Goal: Entertainment & Leisure: Consume media (video, audio)

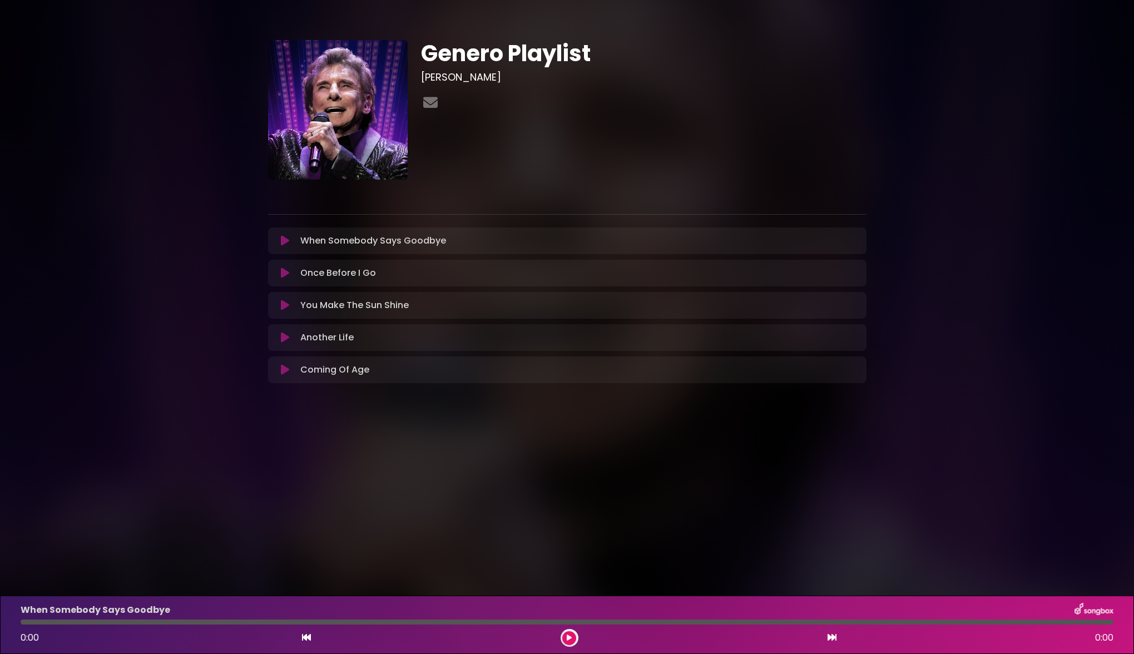
click at [285, 312] on div "You Make The Sun Shine Loading Track... Name Email" at bounding box center [567, 305] width 598 height 27
click at [287, 305] on icon at bounding box center [285, 305] width 8 height 11
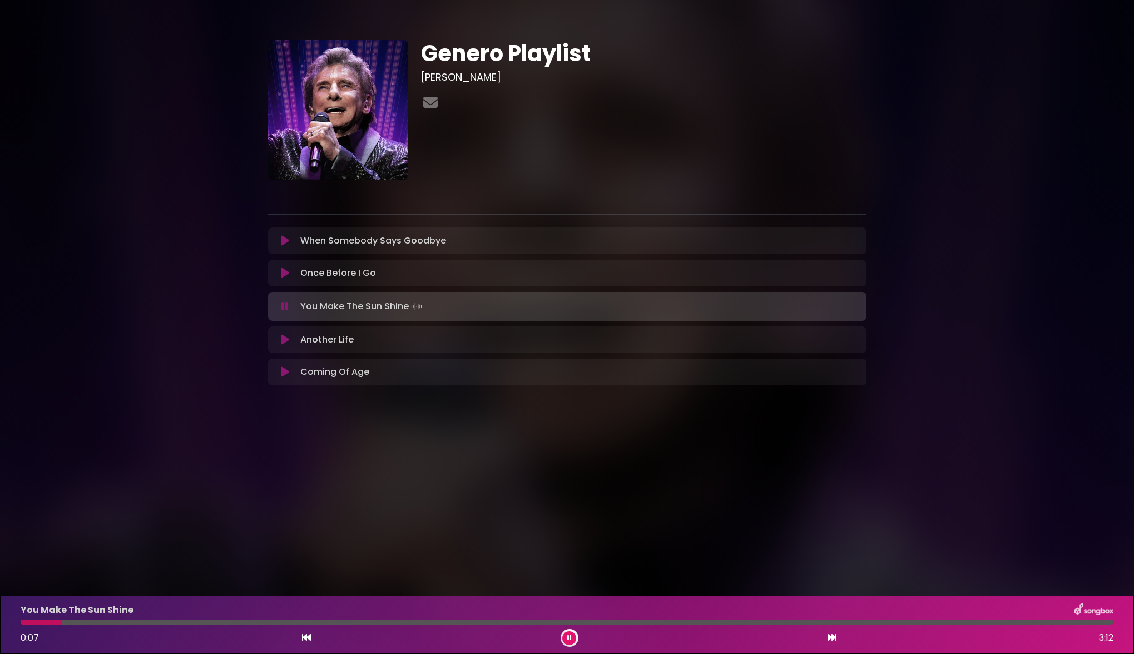
click at [284, 384] on div "Coming Of Age Loading Track... Your Feedback Name" at bounding box center [567, 372] width 598 height 27
click at [285, 377] on icon at bounding box center [285, 371] width 8 height 11
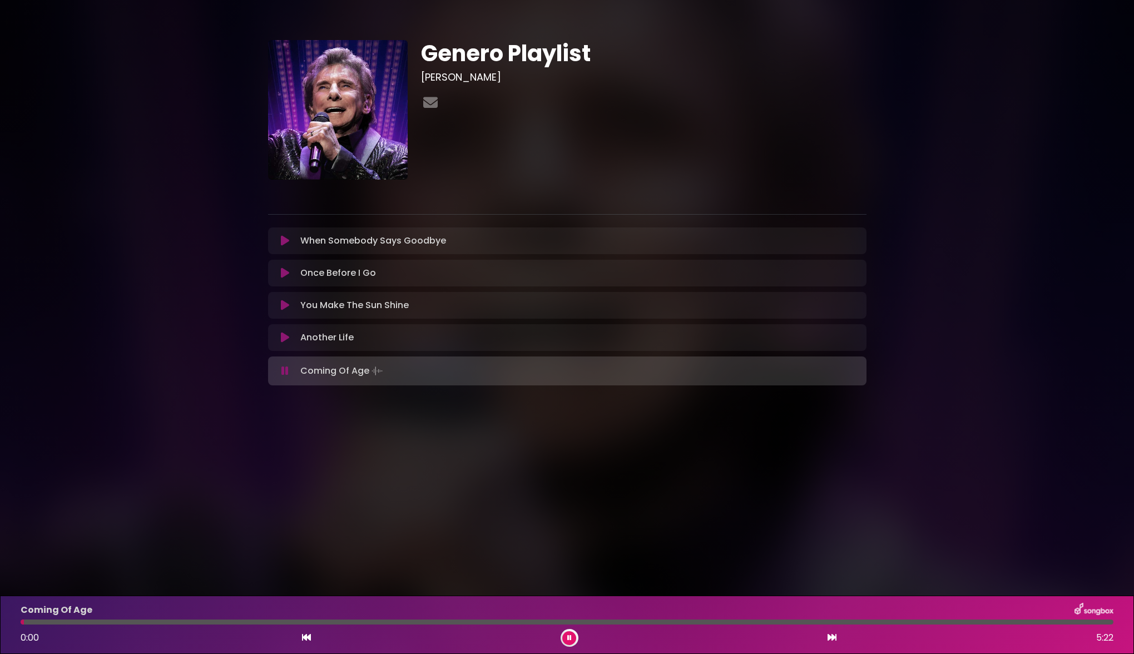
click at [287, 341] on icon at bounding box center [285, 337] width 8 height 11
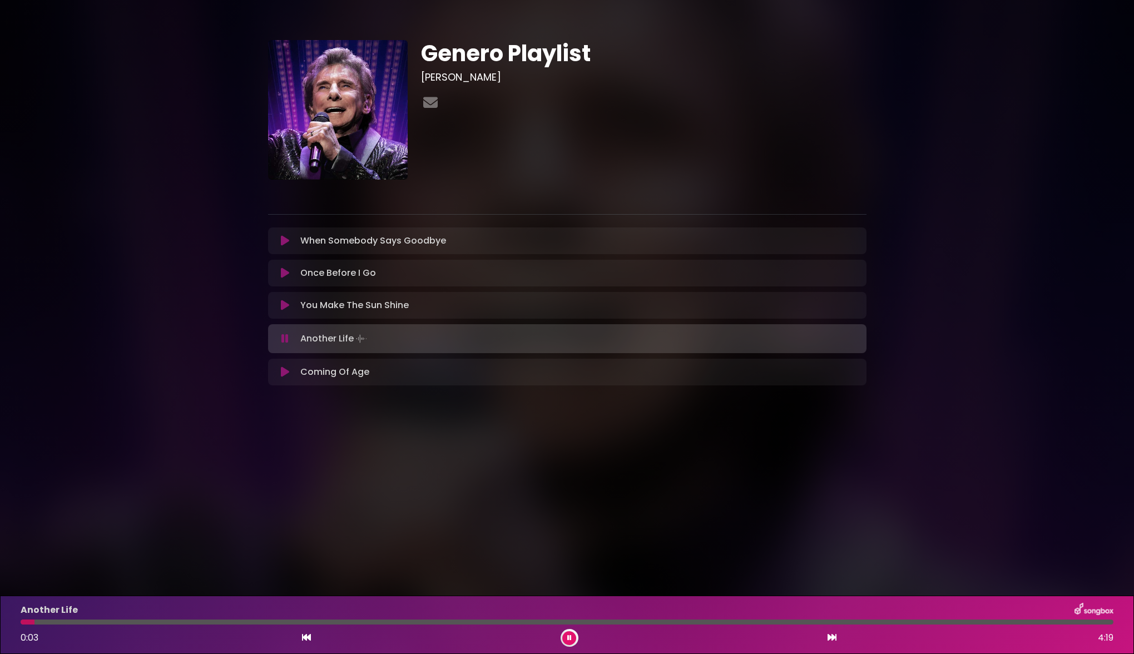
click at [285, 276] on icon at bounding box center [285, 272] width 8 height 11
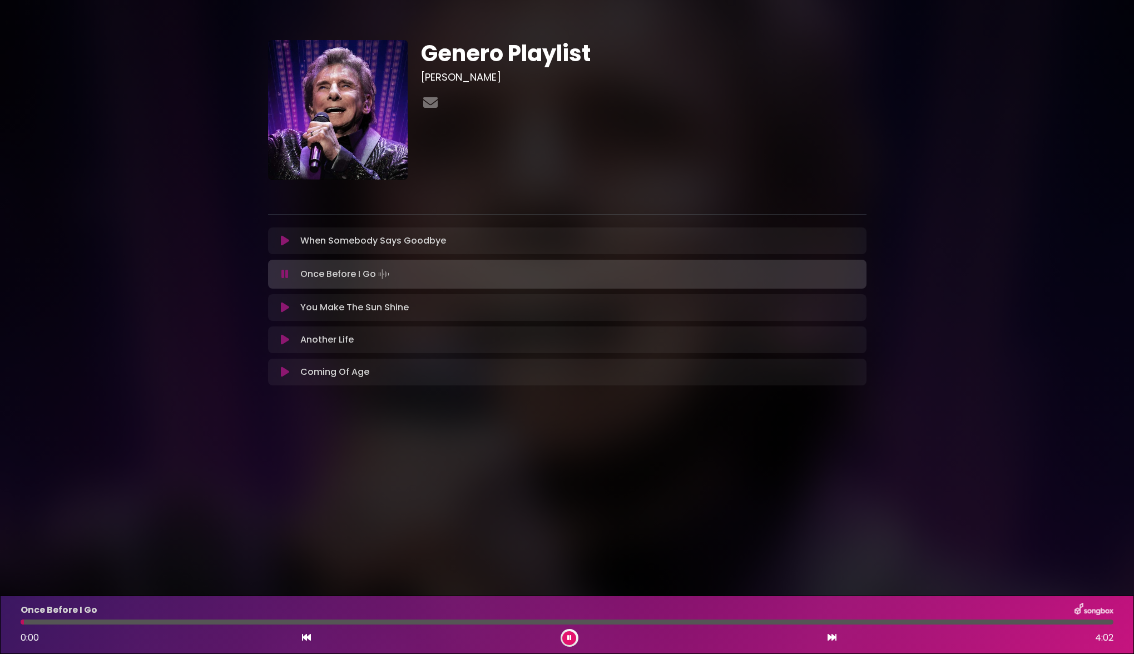
click at [283, 247] on div "When Somebody Says Goodbye Loading Track... Name" at bounding box center [567, 240] width 598 height 27
click at [283, 240] on icon at bounding box center [285, 240] width 8 height 11
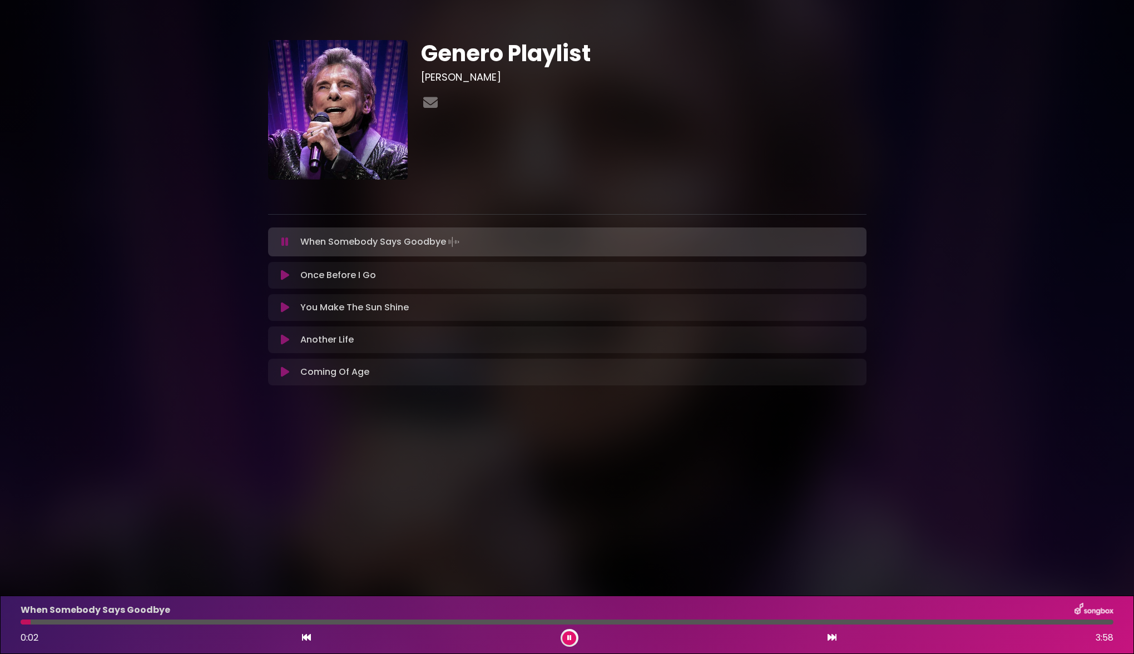
click at [286, 304] on icon at bounding box center [285, 307] width 8 height 11
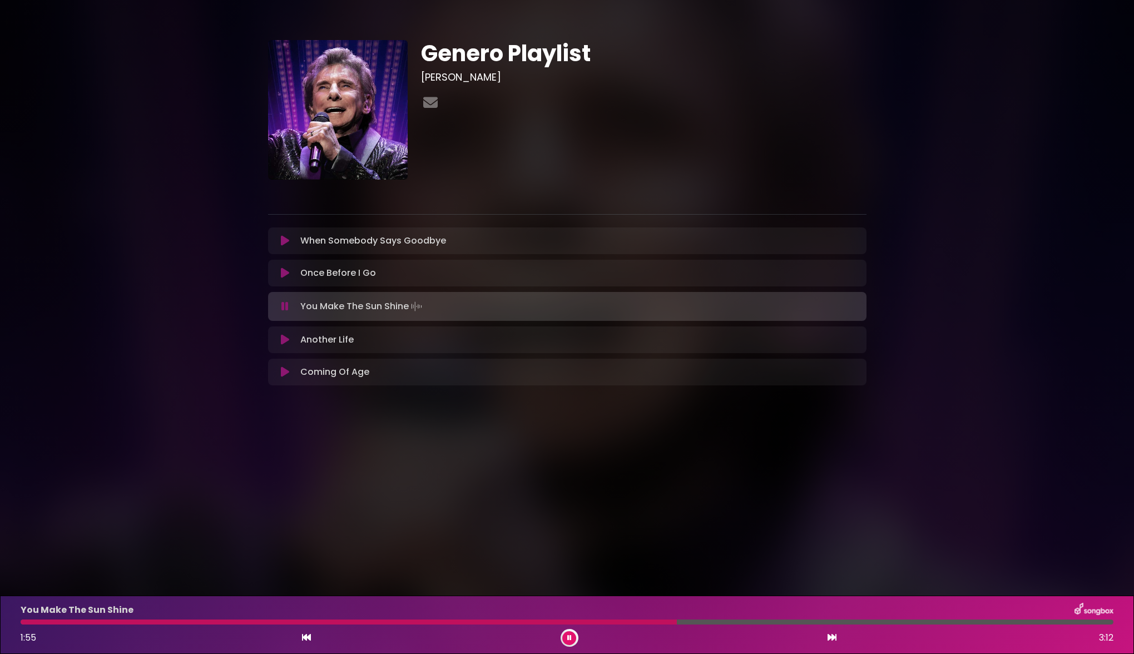
click at [569, 648] on div "You Make The Sun Shine 1:55 3:12" at bounding box center [567, 624] width 1134 height 58
click at [574, 637] on button at bounding box center [569, 638] width 14 height 14
